Goal: Communication & Community: Share content

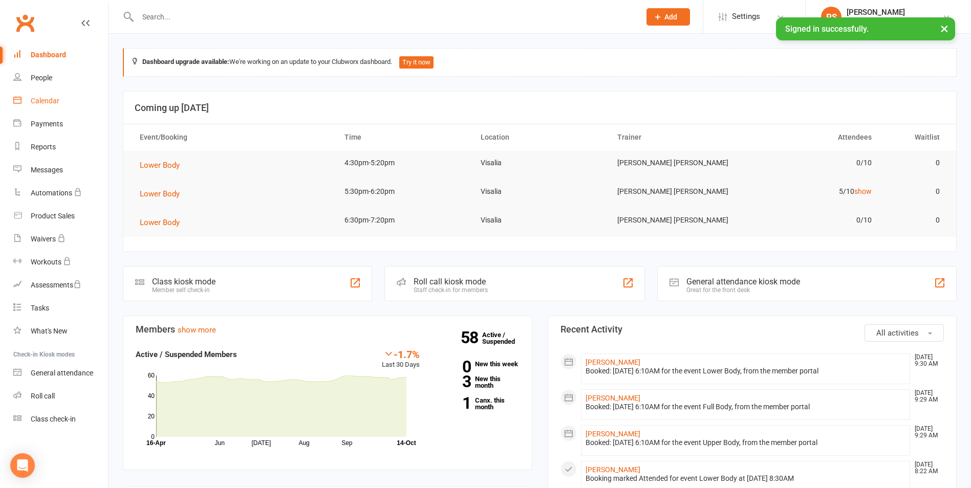
click at [48, 101] on div "Calendar" at bounding box center [45, 101] width 29 height 8
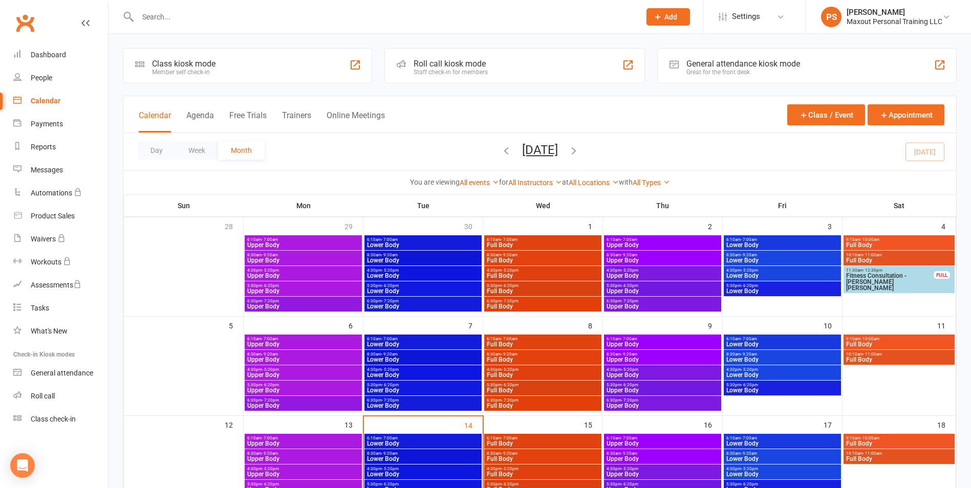
click at [429, 452] on span "8:30am - 9:20am" at bounding box center [422, 453] width 113 height 5
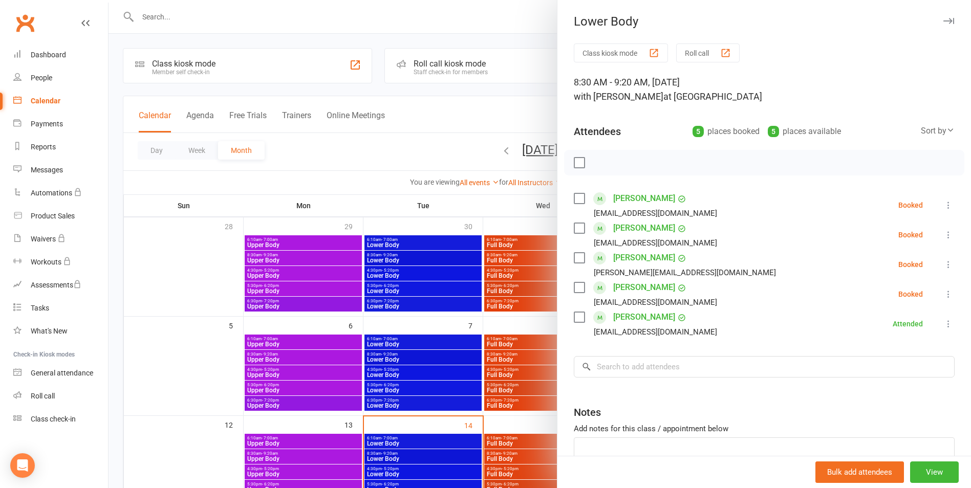
click at [574, 161] on label at bounding box center [579, 163] width 10 height 10
click at [596, 164] on icon "button" at bounding box center [601, 162] width 11 height 11
click at [942, 17] on button "button" at bounding box center [948, 21] width 12 height 12
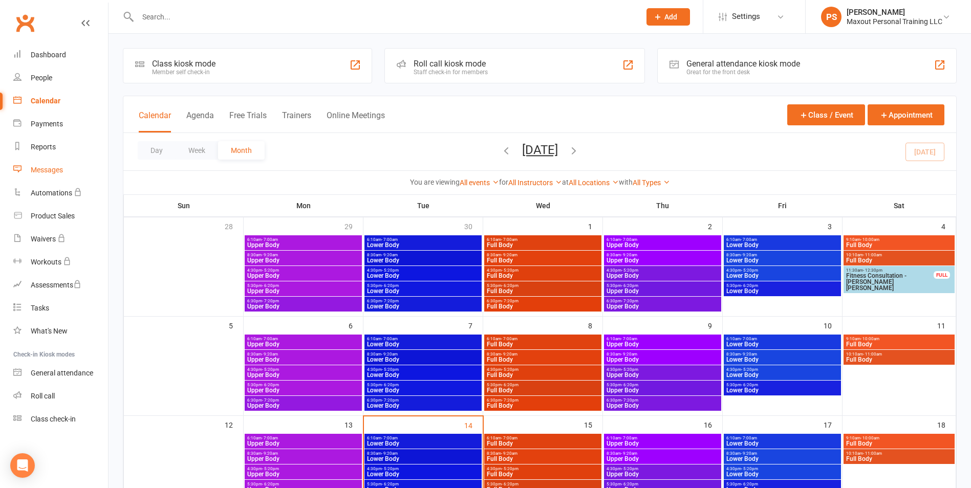
click at [41, 168] on div "Messages" at bounding box center [47, 170] width 32 height 8
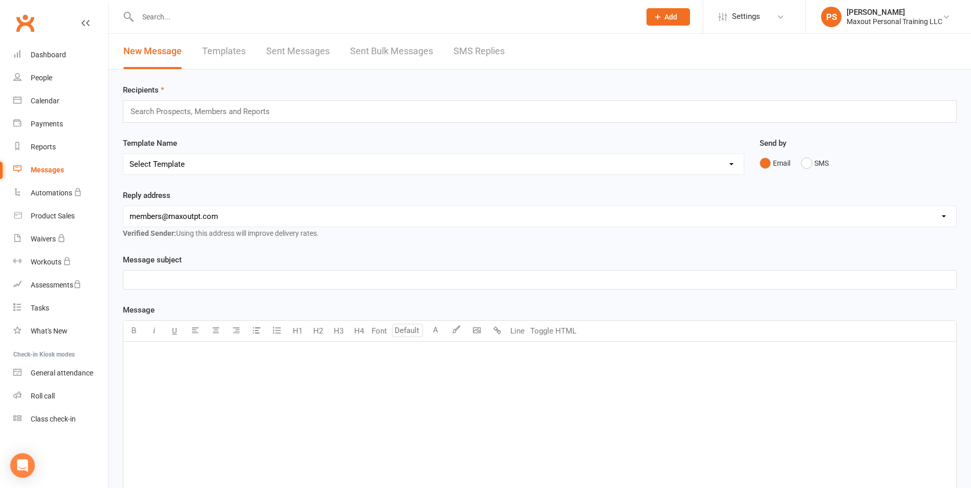
click at [307, 52] on link "Sent Messages" at bounding box center [297, 51] width 63 height 35
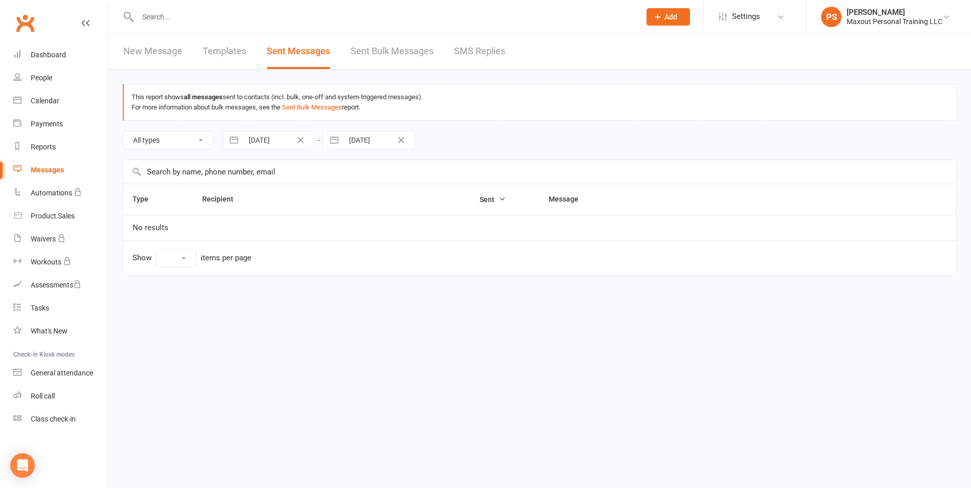
select select "100"
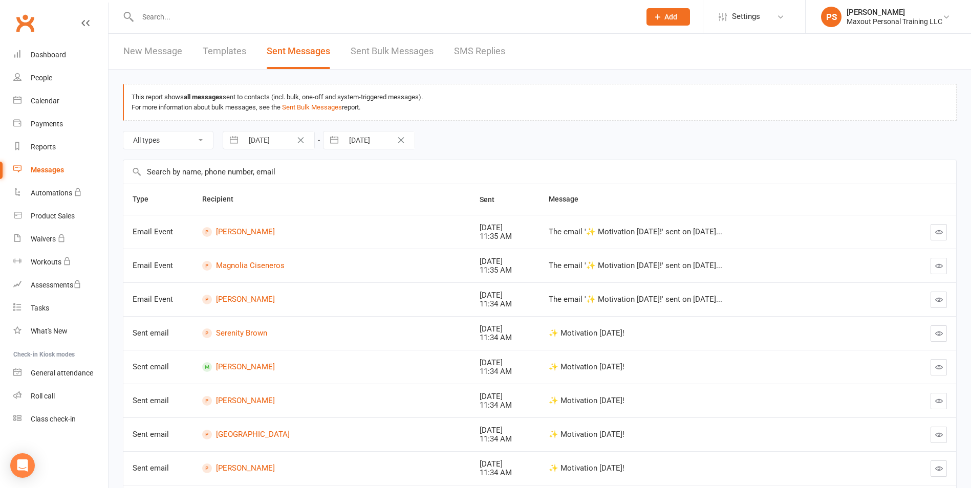
click at [938, 231] on icon "button" at bounding box center [939, 232] width 8 height 8
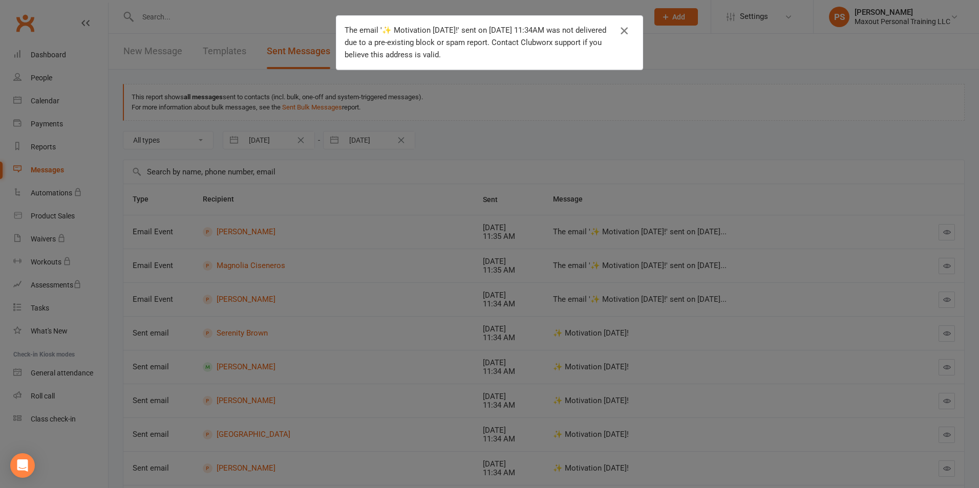
click at [618, 28] on icon "button" at bounding box center [624, 31] width 12 height 12
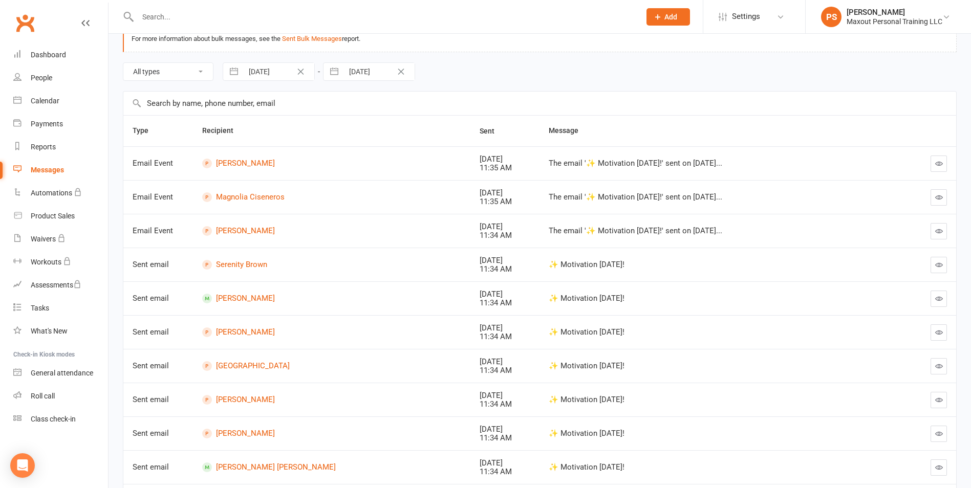
scroll to position [182, 0]
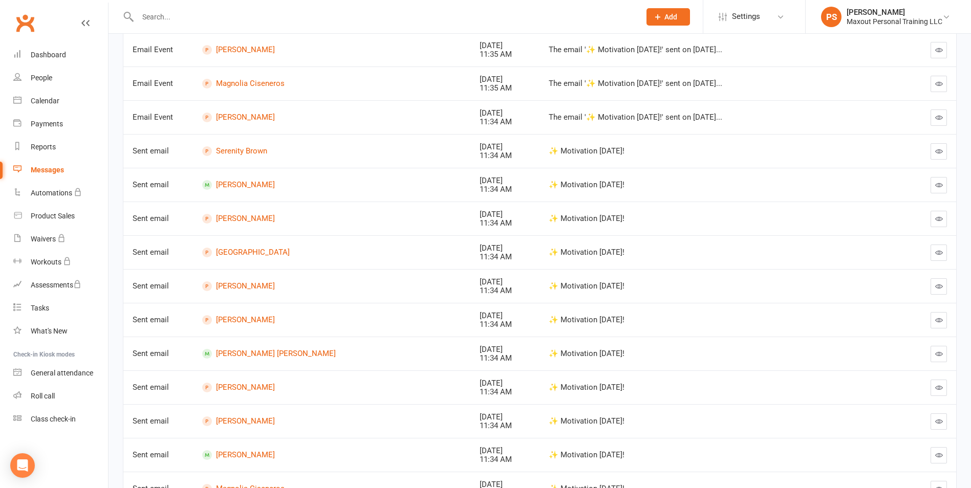
click at [939, 151] on icon "button" at bounding box center [939, 151] width 8 height 8
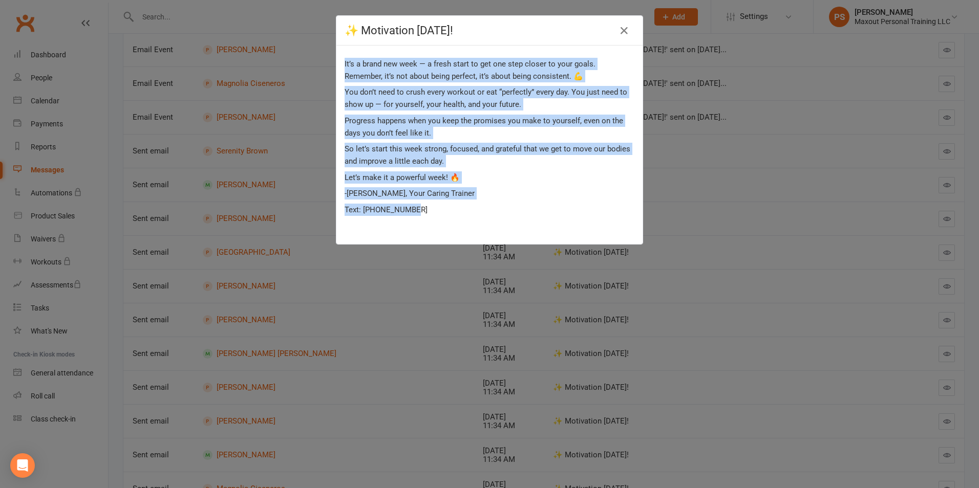
drag, startPoint x: 340, startPoint y: 62, endPoint x: 429, endPoint y: 206, distance: 168.9
click at [429, 206] on div "It’s a brand new week — a fresh start to get one step closer to your goals. Rem…" at bounding box center [489, 145] width 290 height 175
copy div "It’s a brand new week — a fresh start to get one step closer to your goals. Rem…"
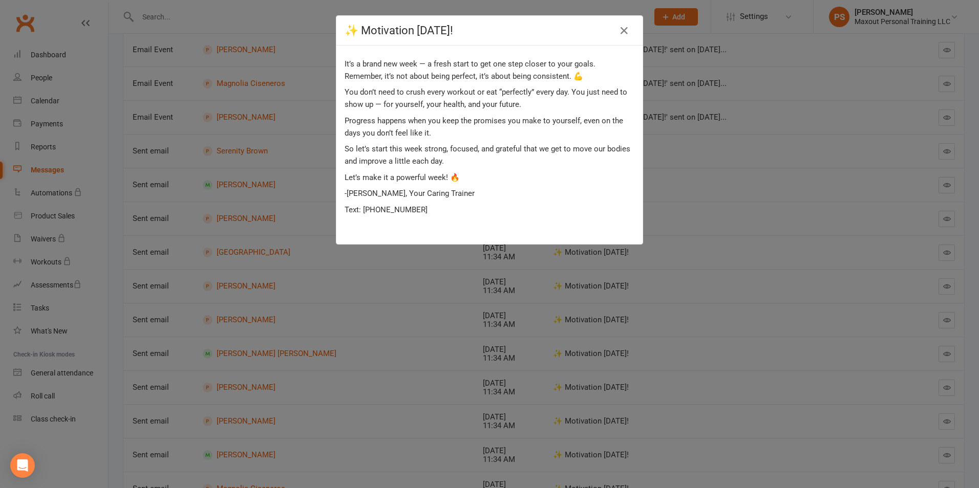
click at [818, 282] on div "✨ Motivation [DATE]! It’s a brand new week — a fresh start to get one step clos…" at bounding box center [489, 244] width 979 height 488
